Goal: Find specific page/section: Find specific page/section

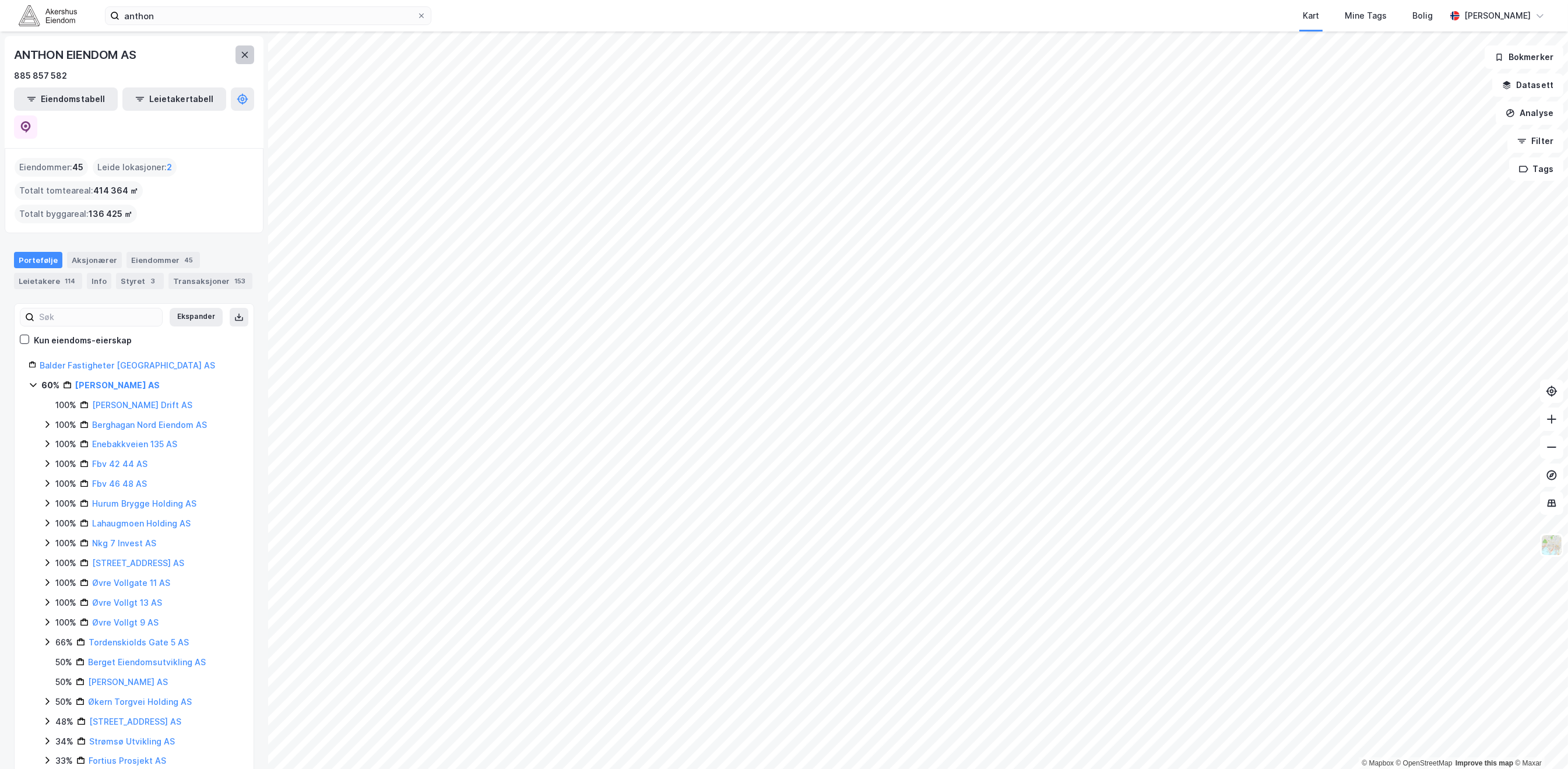
click at [245, 54] on icon at bounding box center [245, 55] width 7 height 6
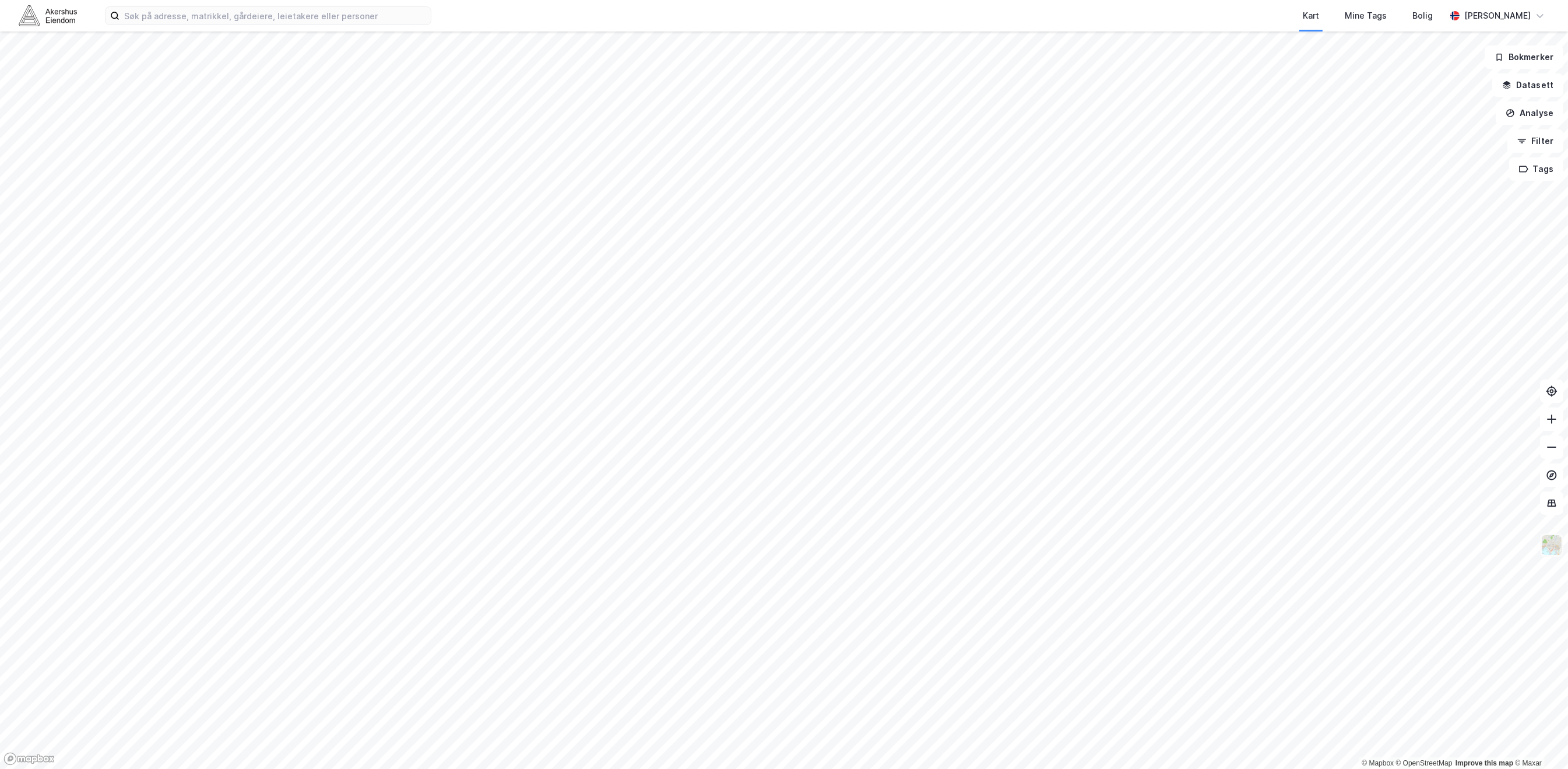
click at [1558, 544] on img at bounding box center [1552, 545] width 22 height 22
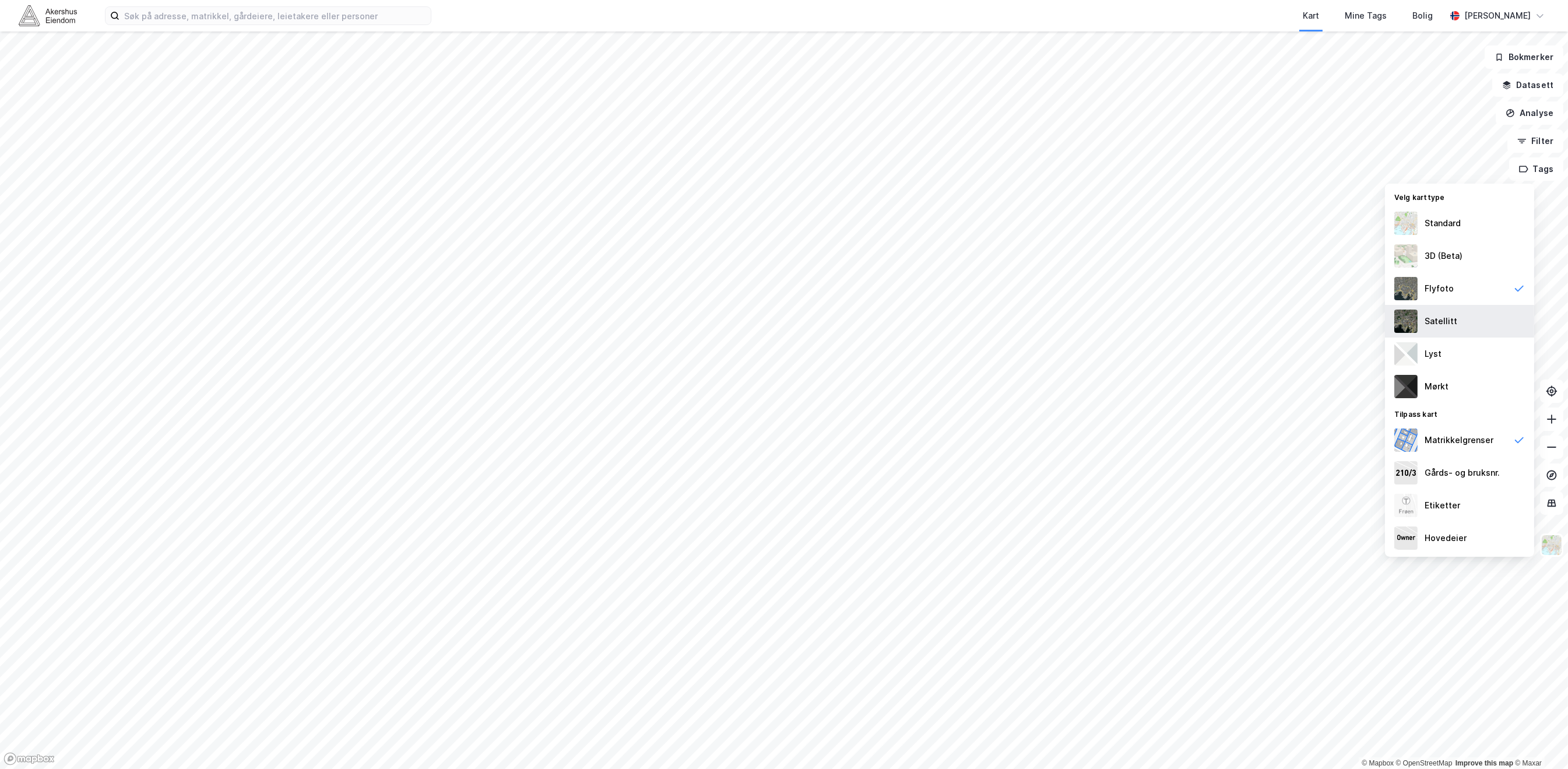
click at [1494, 321] on div "Satellitt" at bounding box center [1459, 321] width 149 height 33
